Goal: Check status

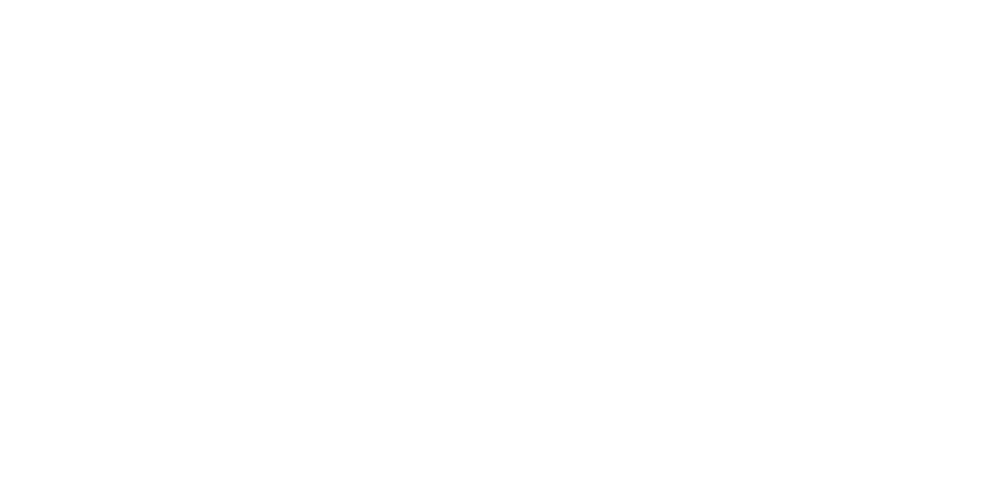
click at [73, 381] on body at bounding box center [494, 251] width 989 height 502
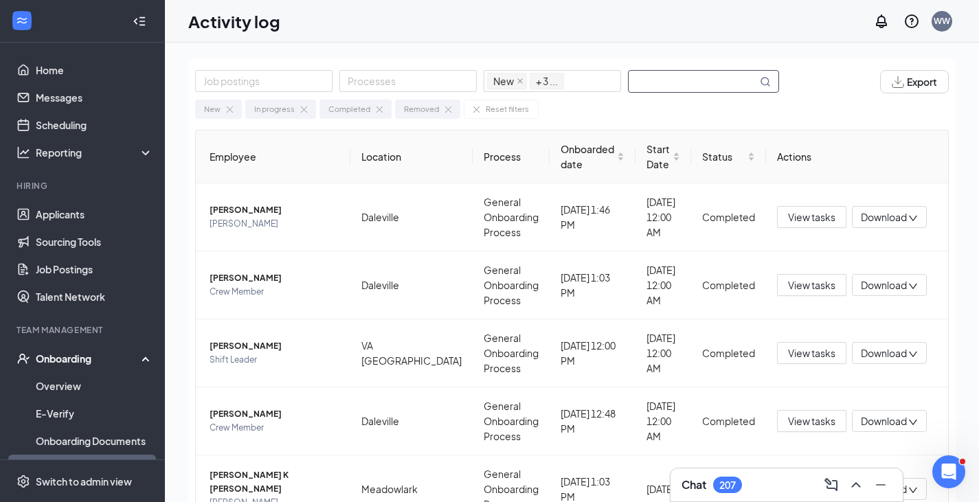
click at [739, 78] on input "text" at bounding box center [693, 81] width 128 height 21
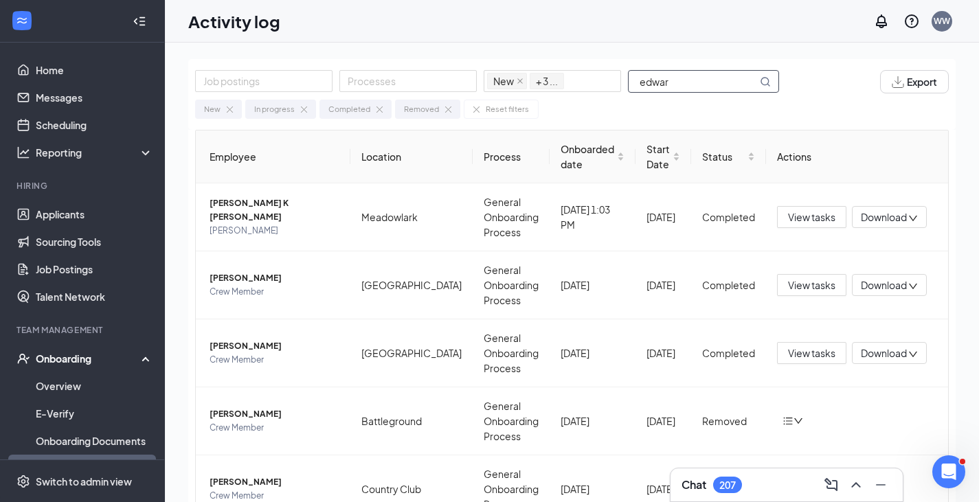
type input "[PERSON_NAME]"
click at [792, 219] on span "View tasks" at bounding box center [811, 217] width 47 height 15
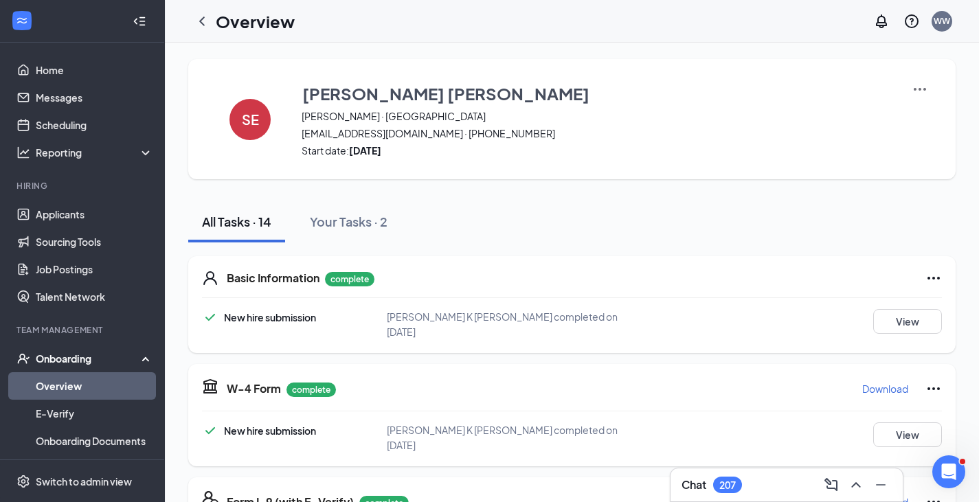
click at [776, 210] on div "All Tasks · 14 Your Tasks · 2" at bounding box center [572, 221] width 768 height 41
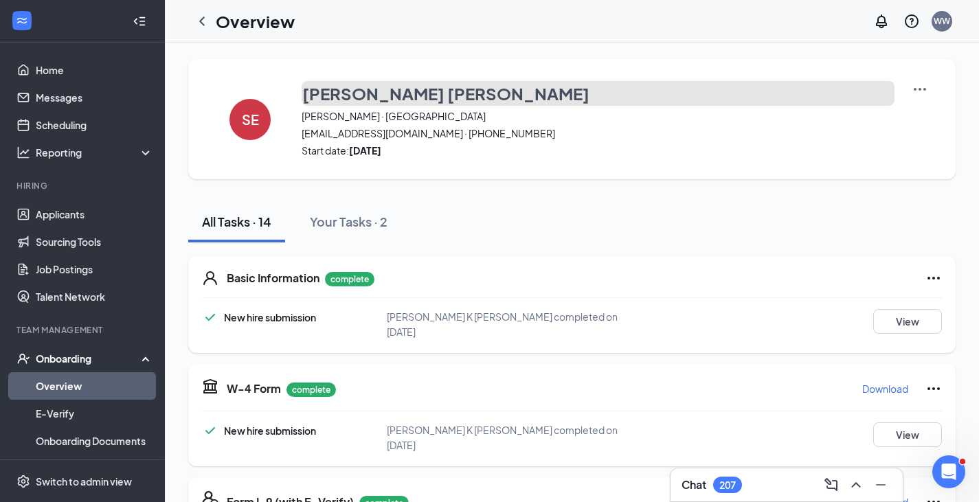
click at [409, 96] on h3 "[PERSON_NAME] [PERSON_NAME]" at bounding box center [445, 93] width 287 height 23
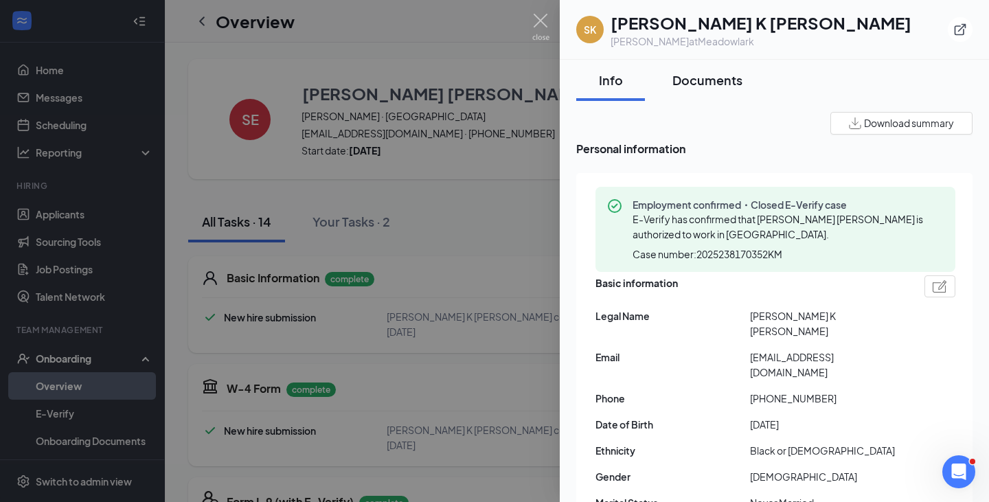
click at [710, 84] on div "Documents" at bounding box center [708, 79] width 70 height 17
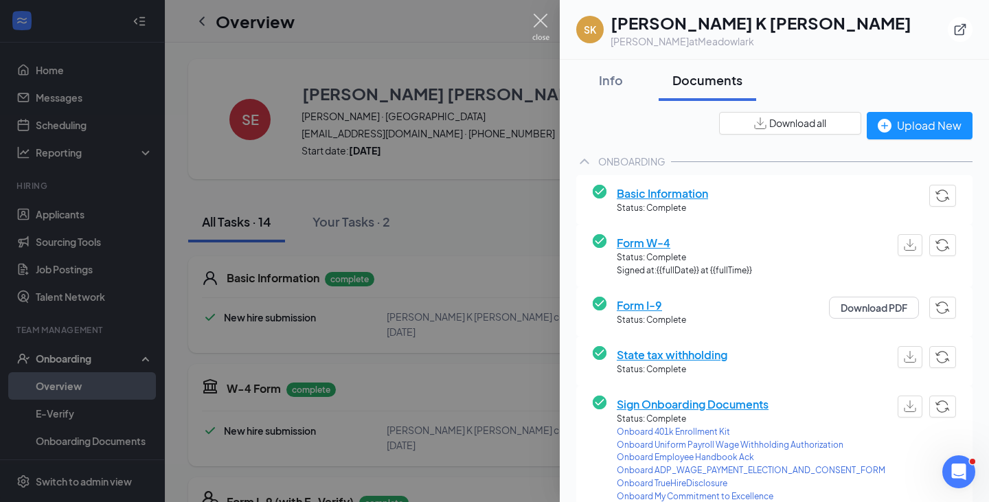
click at [539, 31] on img at bounding box center [541, 27] width 17 height 27
